Goal: Task Accomplishment & Management: Manage account settings

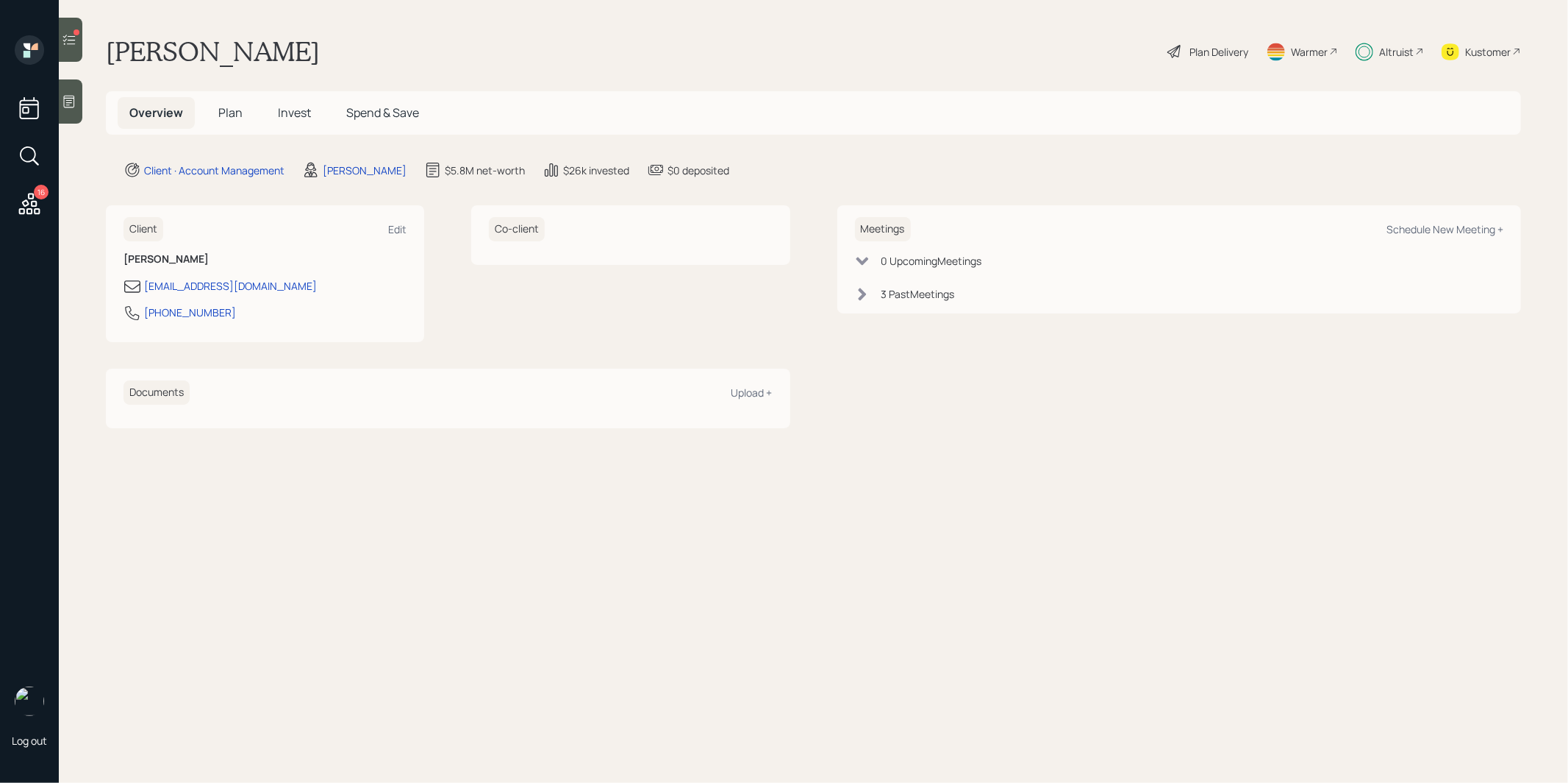
click at [232, 110] on span "Plan" at bounding box center [230, 113] width 24 height 16
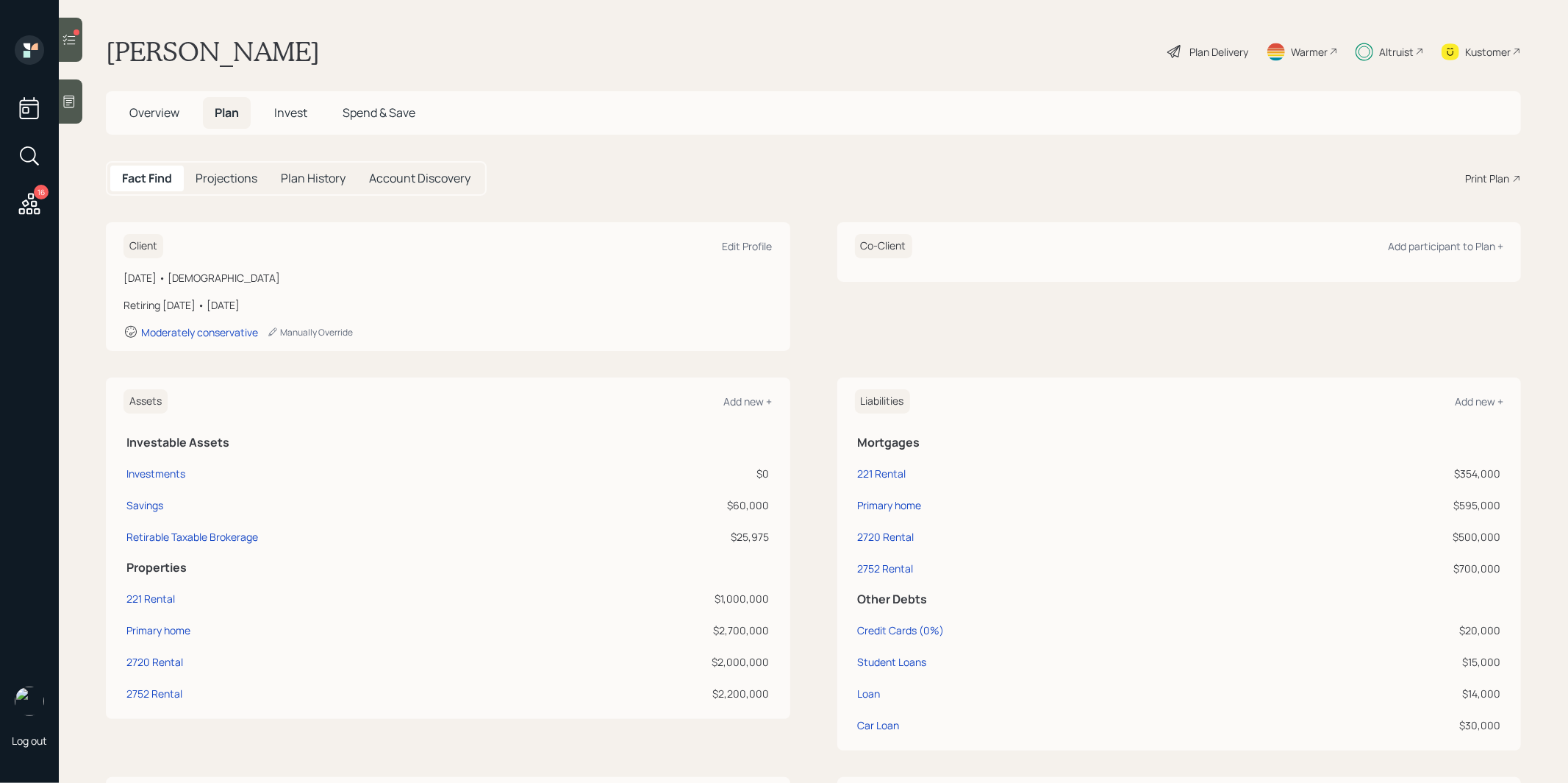
click at [73, 34] on icon at bounding box center [69, 40] width 15 height 15
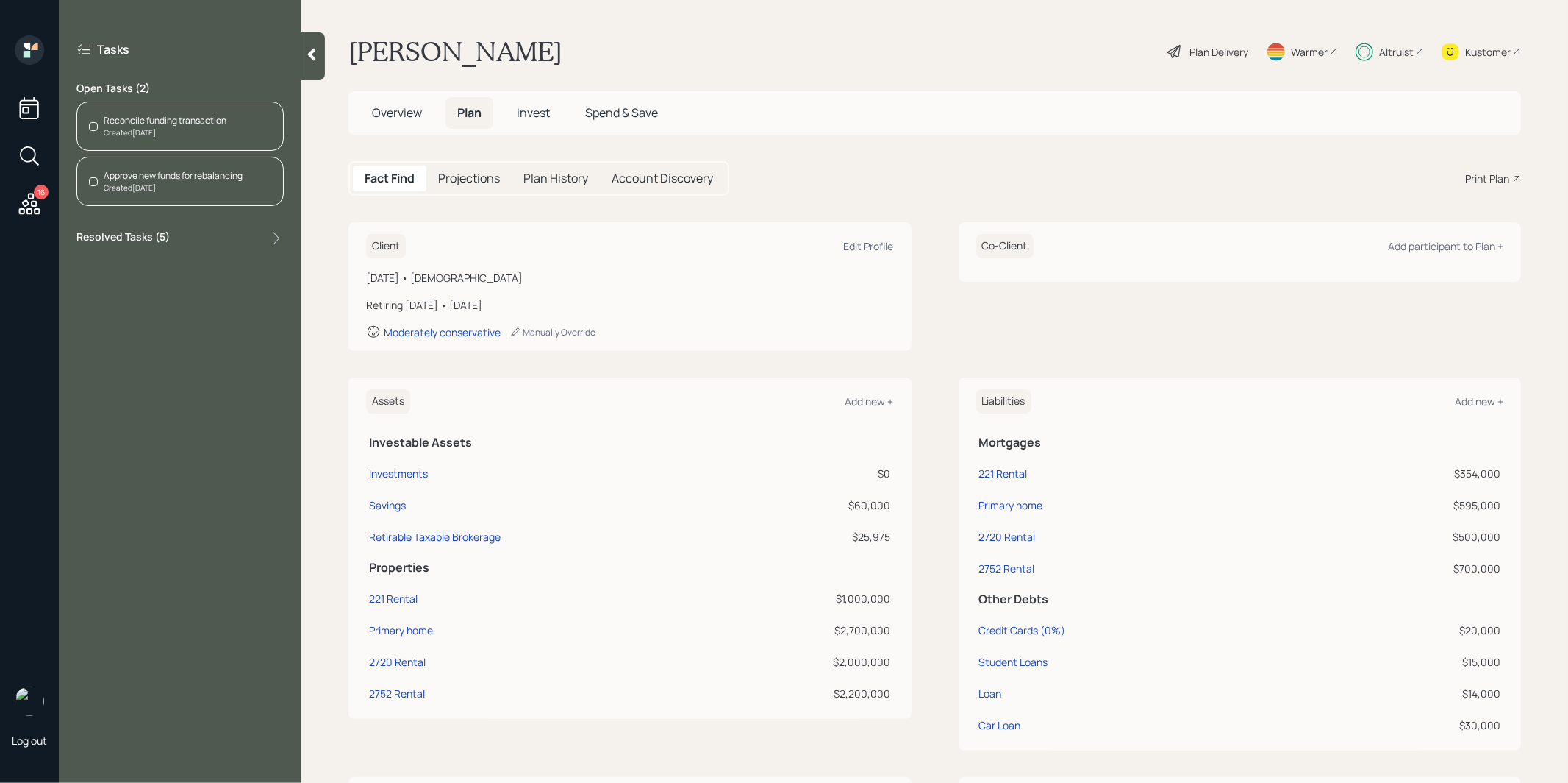
click at [218, 122] on div "Reconcile funding transaction" at bounding box center [165, 121] width 123 height 13
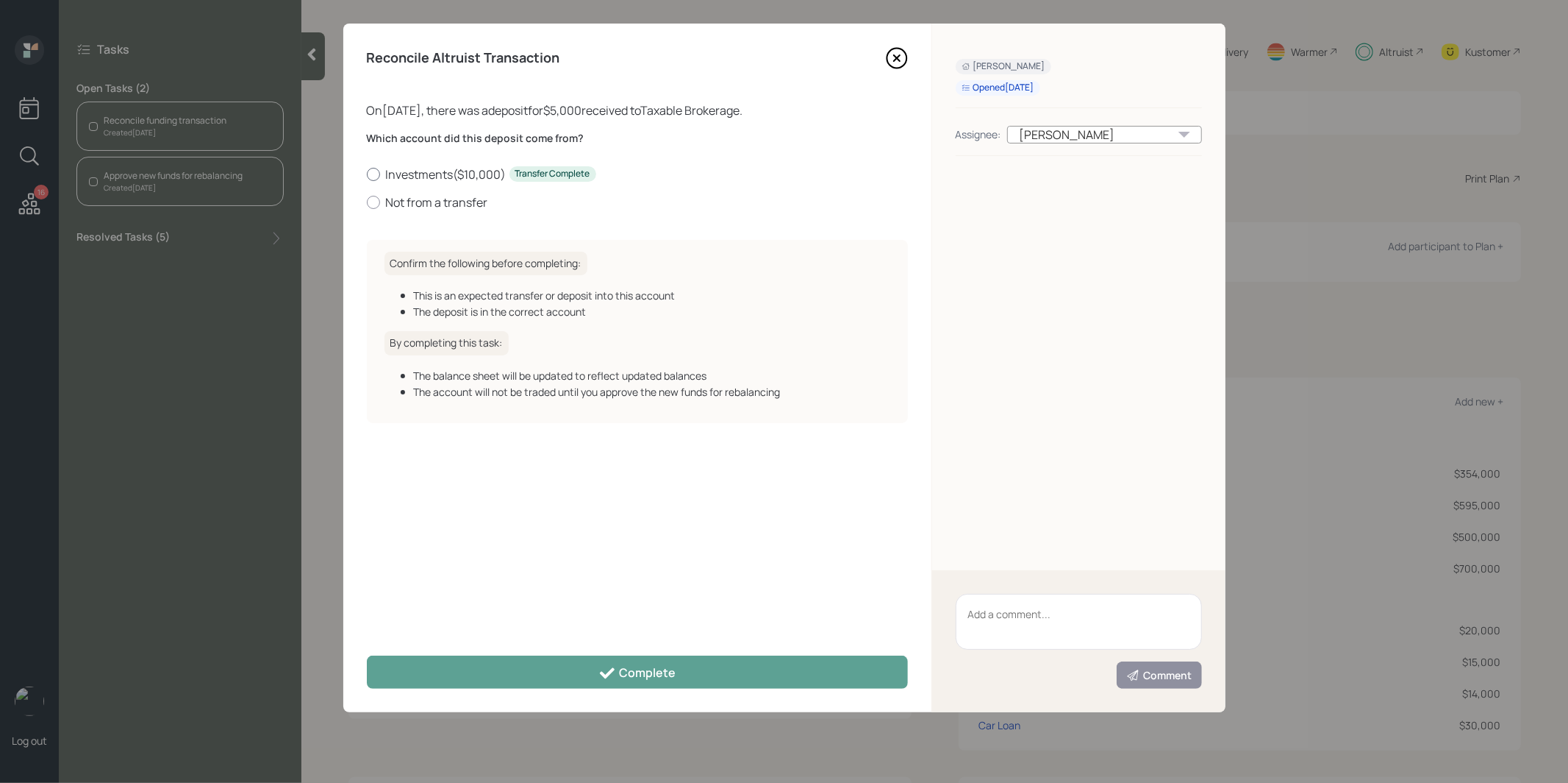
click at [411, 173] on label "Investments ( $10,000 ) Transfer Complete" at bounding box center [637, 174] width 541 height 16
click at [367, 173] on input "Investments ( $10,000 ) Transfer Complete" at bounding box center [366, 173] width 1 height 1
radio input "true"
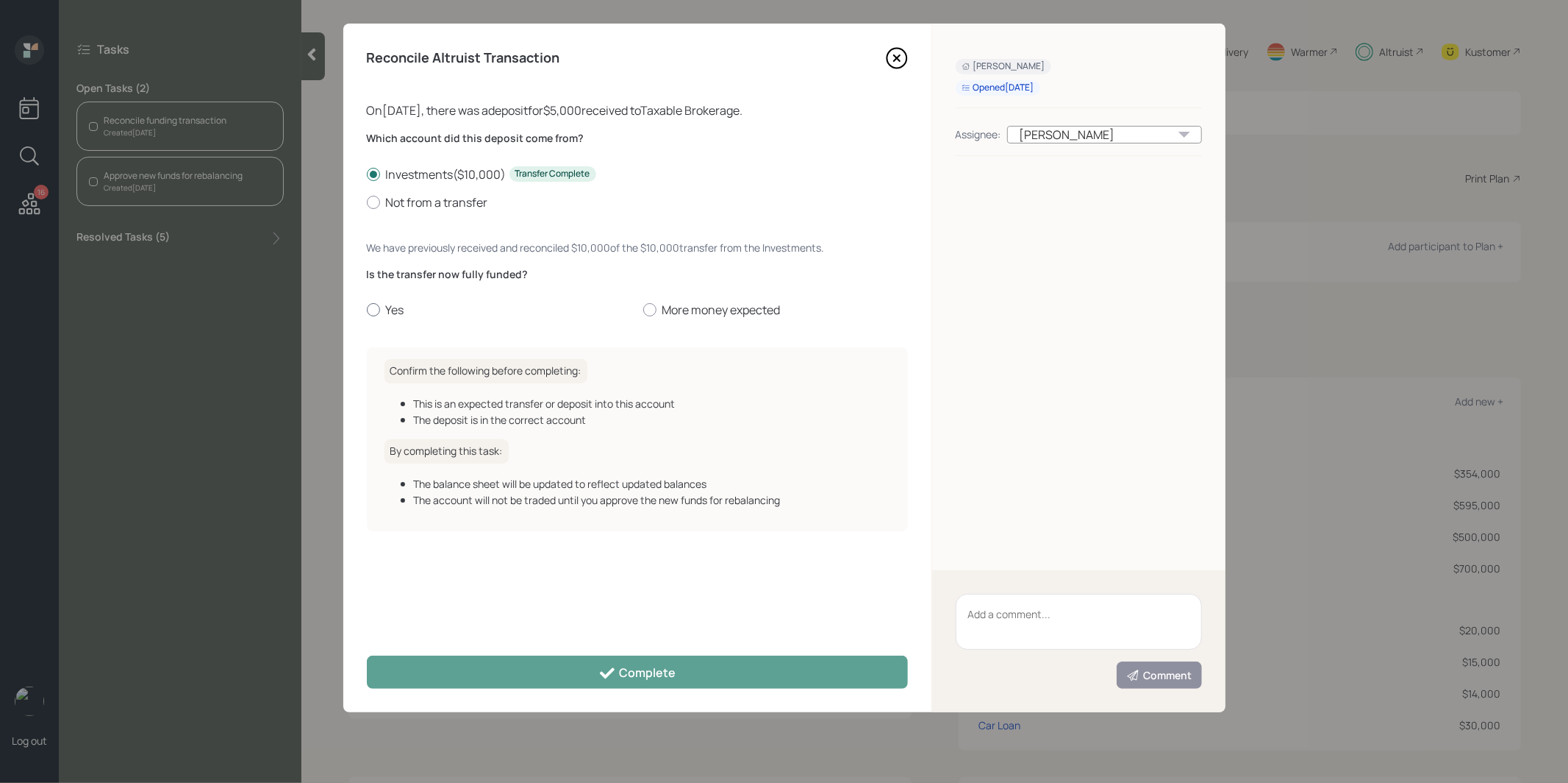
click at [370, 311] on div at bounding box center [374, 310] width 13 height 13
click at [367, 310] on input "Yes" at bounding box center [366, 310] width 1 height 1
radio input "true"
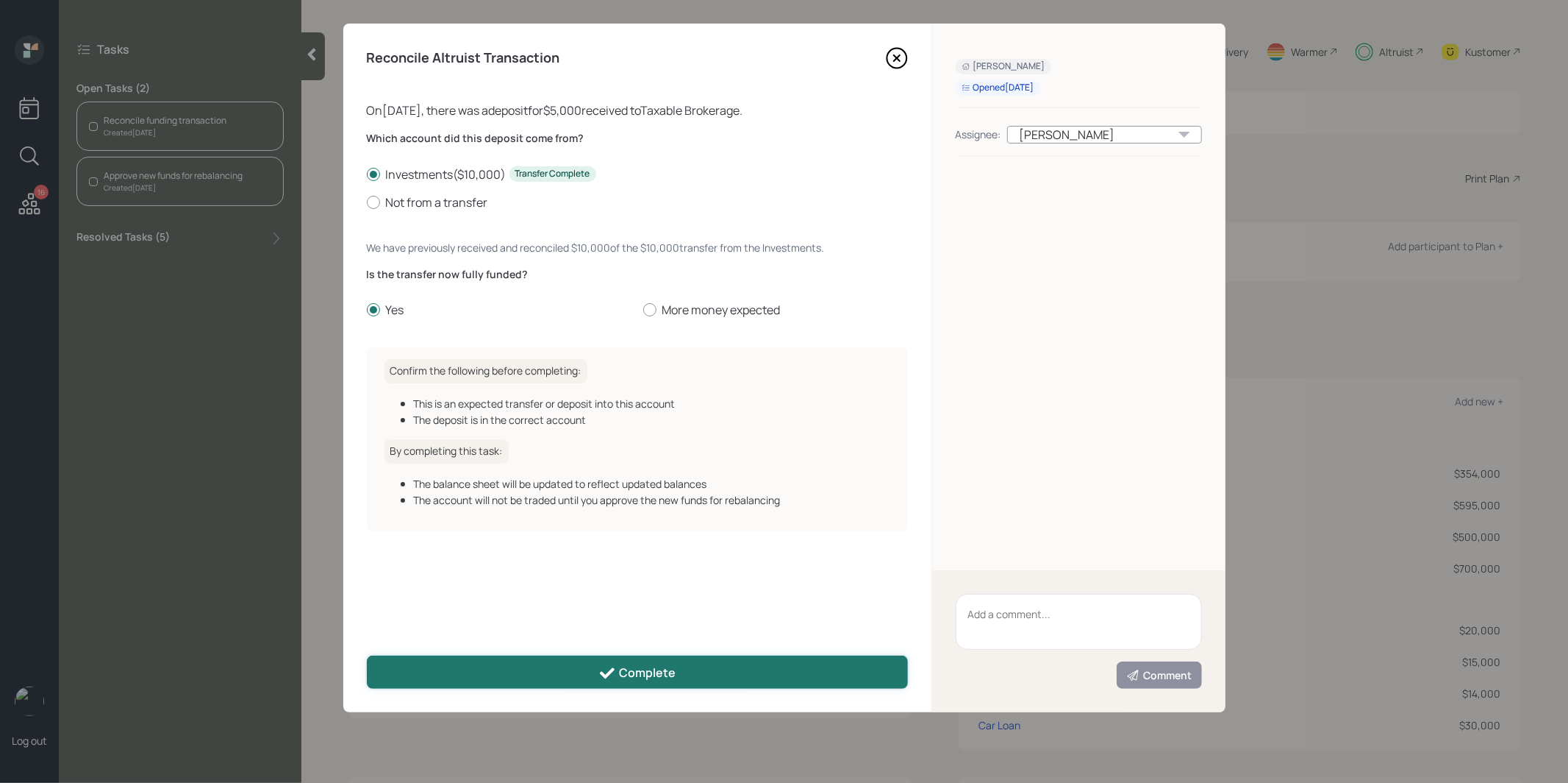
click at [469, 670] on button "Complete" at bounding box center [637, 672] width 541 height 33
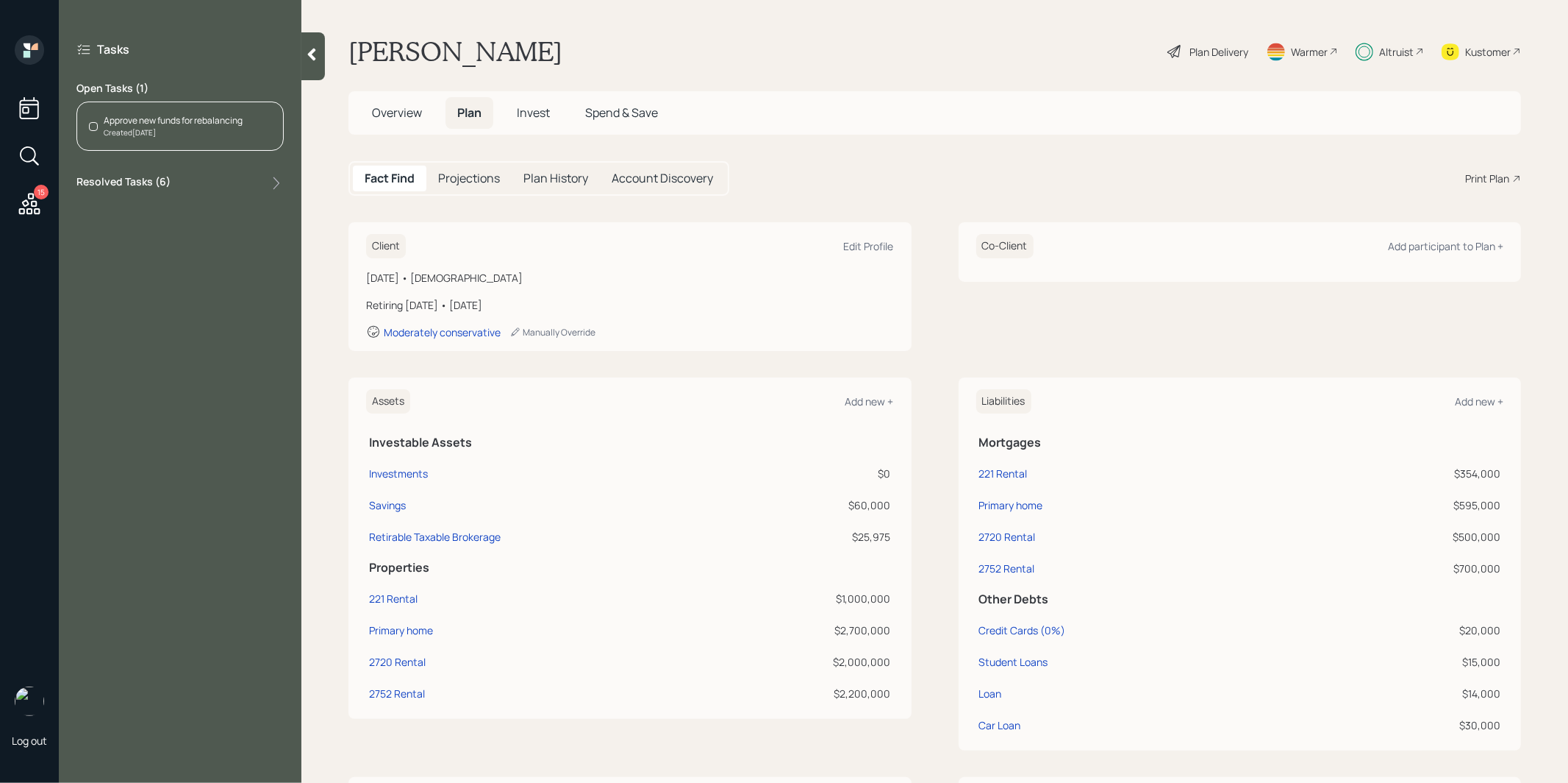
click at [194, 121] on div "Approve new funds for rebalancing" at bounding box center [173, 121] width 139 height 13
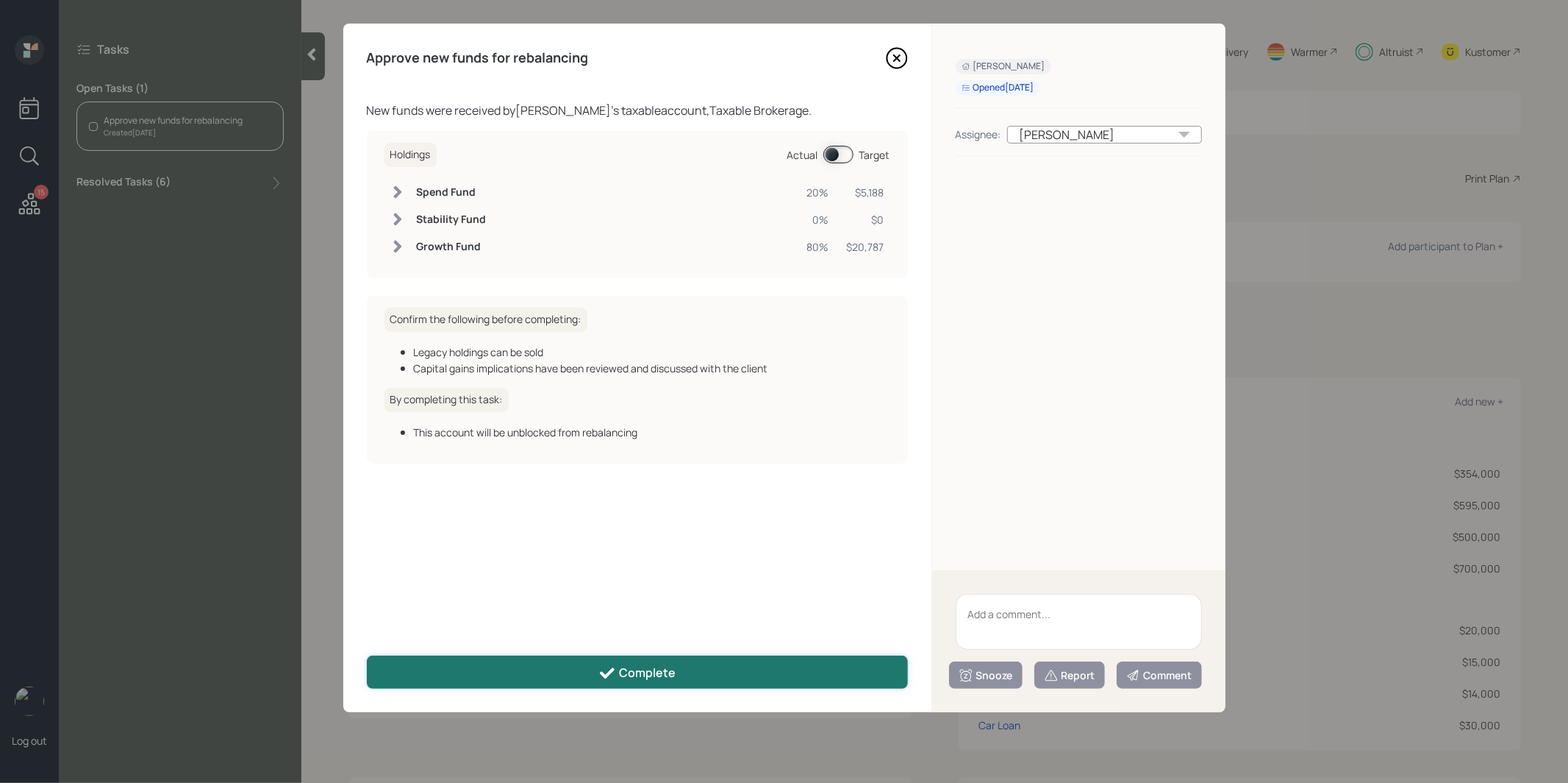
click at [621, 672] on div "Complete" at bounding box center [637, 673] width 77 height 18
